Goal: Information Seeking & Learning: Find specific fact

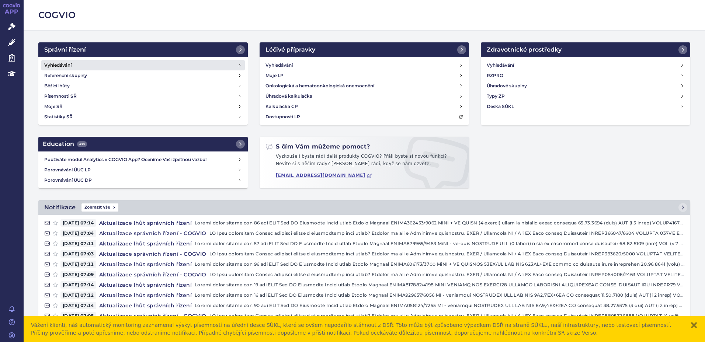
click at [68, 67] on h4 "Vyhledávání" at bounding box center [57, 65] width 27 height 7
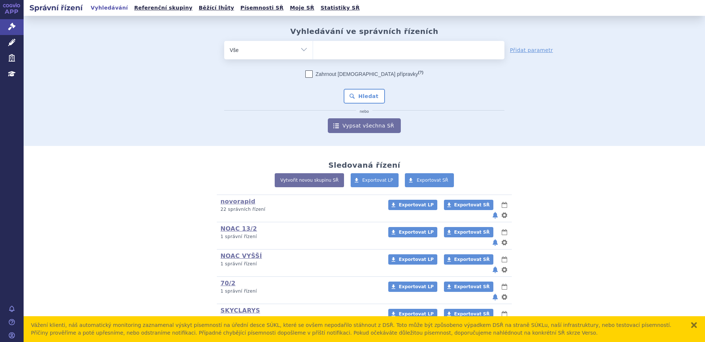
click at [347, 51] on ul at bounding box center [408, 48] width 191 height 15
click at [313, 51] on select at bounding box center [313, 50] width 0 height 18
type input "SL"
type input "SLY"
type input "SL"
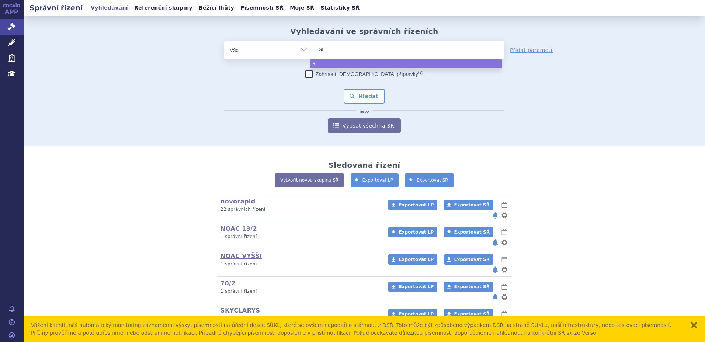
type input "S"
type input "SKY"
type input "SKYC"
type input "SKYCA"
type input "SKYC"
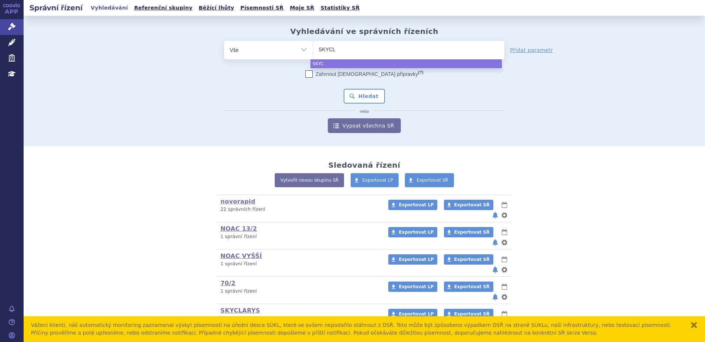
type input "SKYCLA"
type input "SKYCLAR"
type input "SKYCLARY"
type input "SKYCLARYS"
select select "SKYCLARYS"
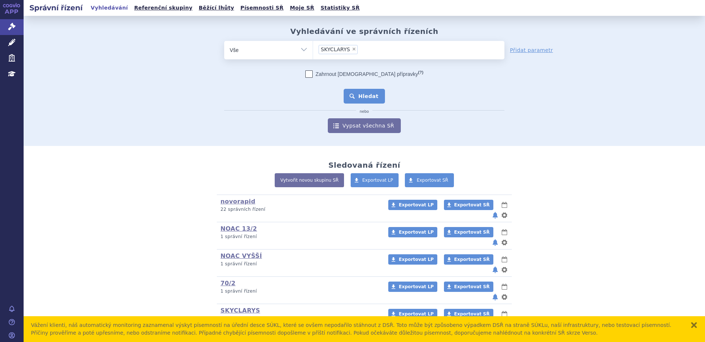
click at [348, 93] on button "Hledat" at bounding box center [365, 96] width 42 height 15
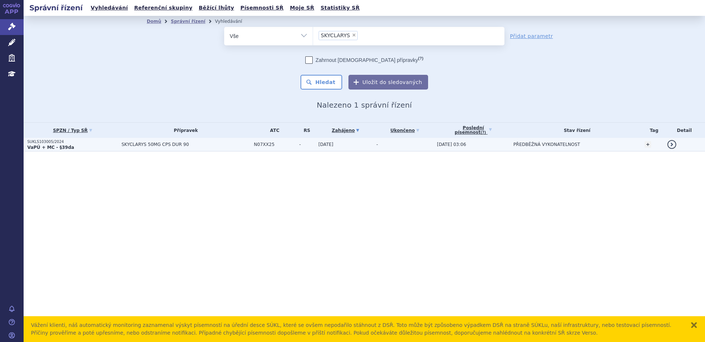
click at [62, 145] on strong "VaPÚ + MC - §39da" at bounding box center [50, 147] width 47 height 5
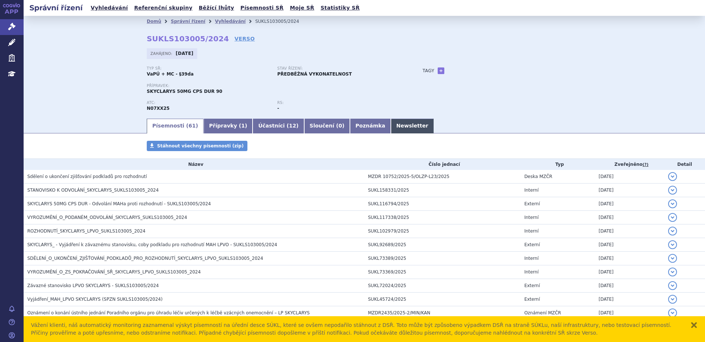
click at [391, 127] on link "Newsletter" at bounding box center [412, 126] width 43 height 15
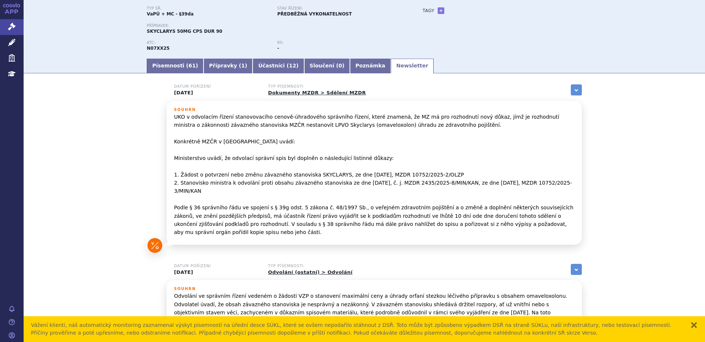
scroll to position [74, 0]
